Goal: Task Accomplishment & Management: Manage account settings

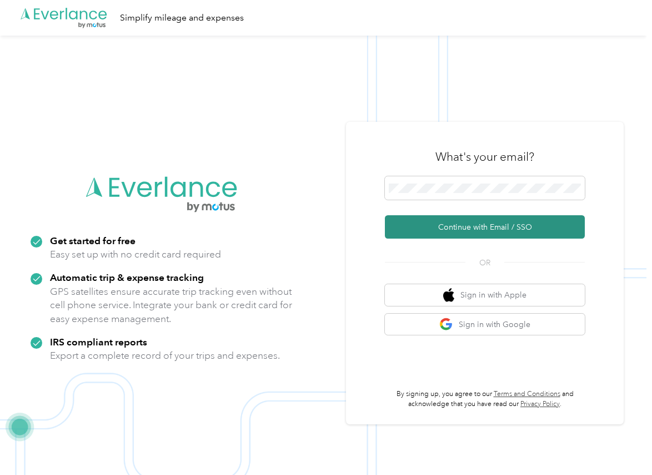
click at [424, 225] on button "Continue with Email / SSO" at bounding box center [485, 226] width 200 height 23
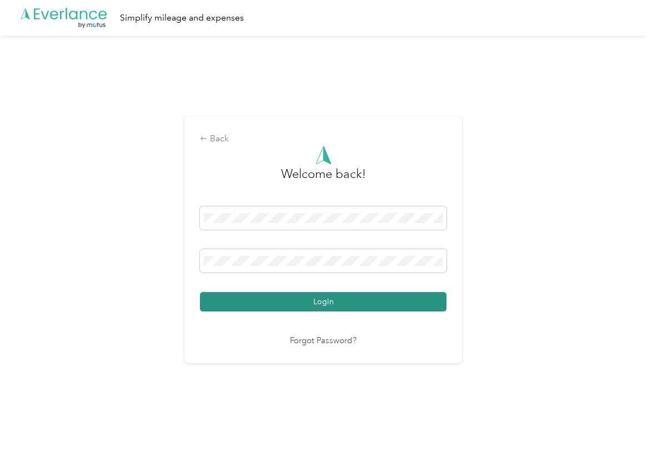
click at [239, 301] on button "Login" at bounding box center [323, 301] width 247 height 19
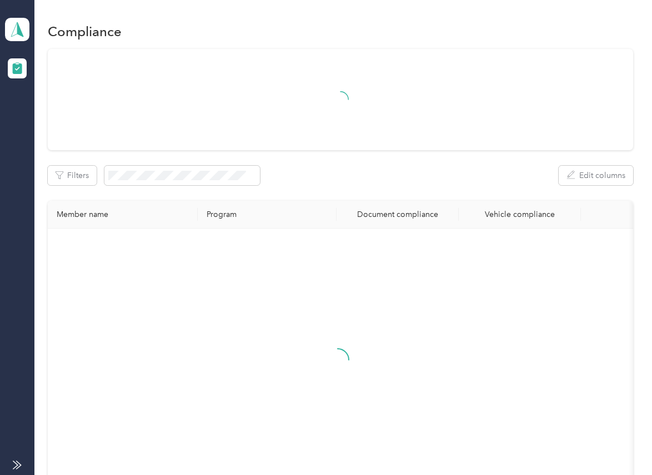
click at [368, 167] on div "Filters Edit columns" at bounding box center [340, 175] width 585 height 19
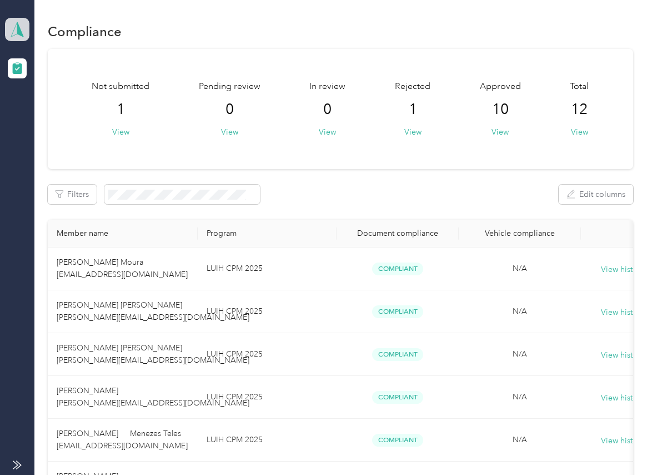
click at [9, 26] on icon at bounding box center [17, 30] width 17 height 16
click at [46, 114] on div "Log out" at bounding box center [35, 117] width 43 height 12
